Goal: Task Accomplishment & Management: Manage account settings

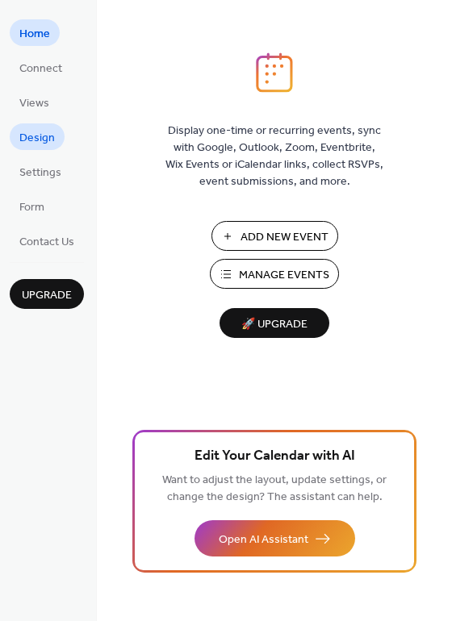
click at [42, 138] on span "Design" at bounding box center [36, 138] width 35 height 17
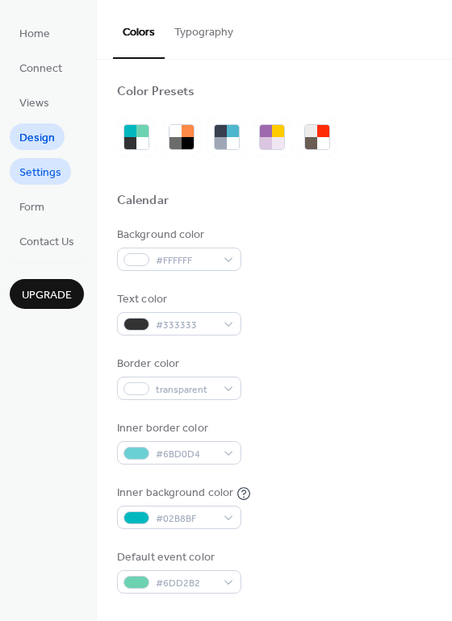
click at [47, 172] on span "Settings" at bounding box center [40, 173] width 42 height 17
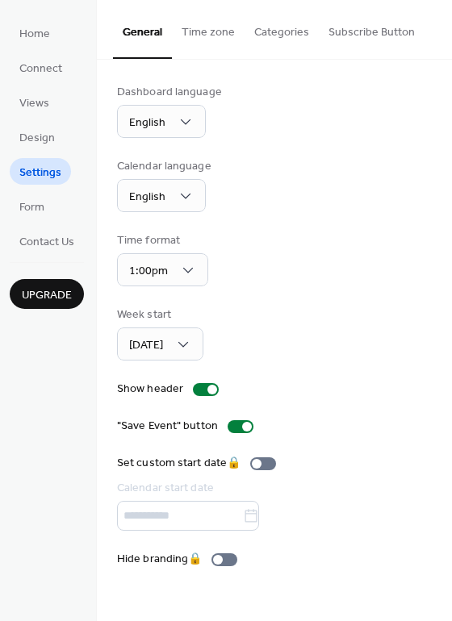
click at [282, 29] on button "Categories" at bounding box center [281, 28] width 74 height 57
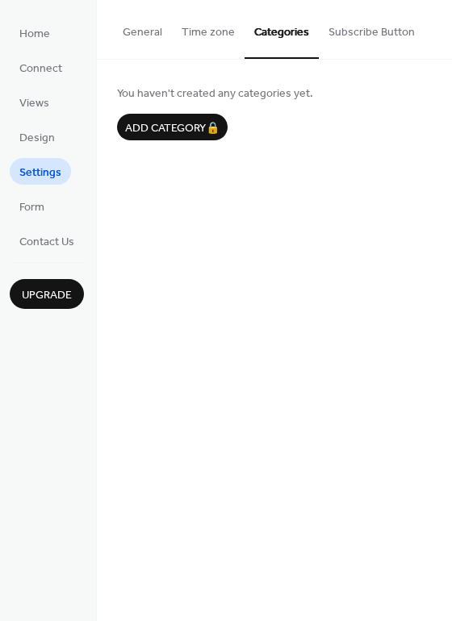
click at [144, 30] on button "General" at bounding box center [142, 28] width 59 height 57
